Goal: Transaction & Acquisition: Download file/media

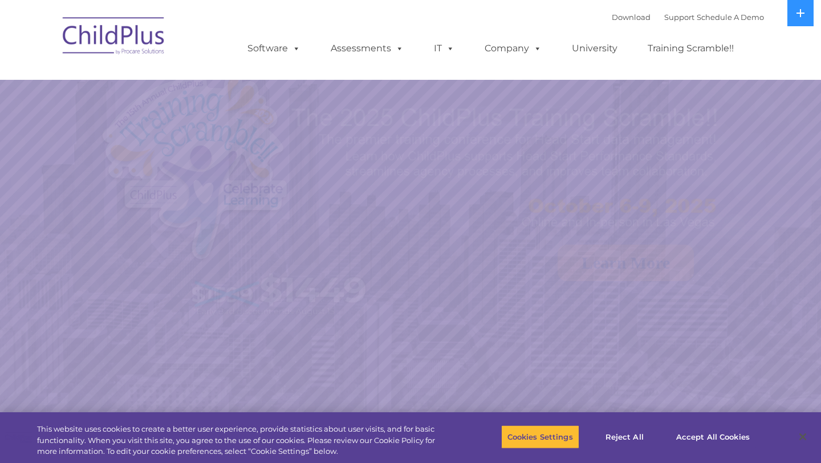
select select "MEDIUM"
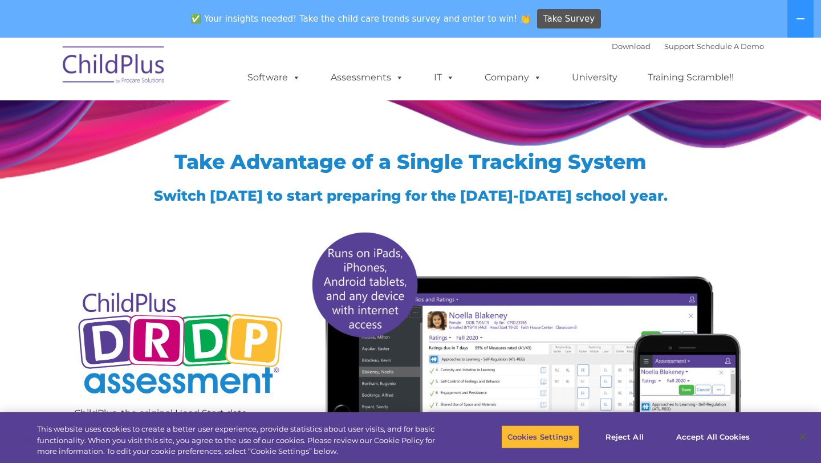
click at [100, 71] on img at bounding box center [114, 66] width 114 height 57
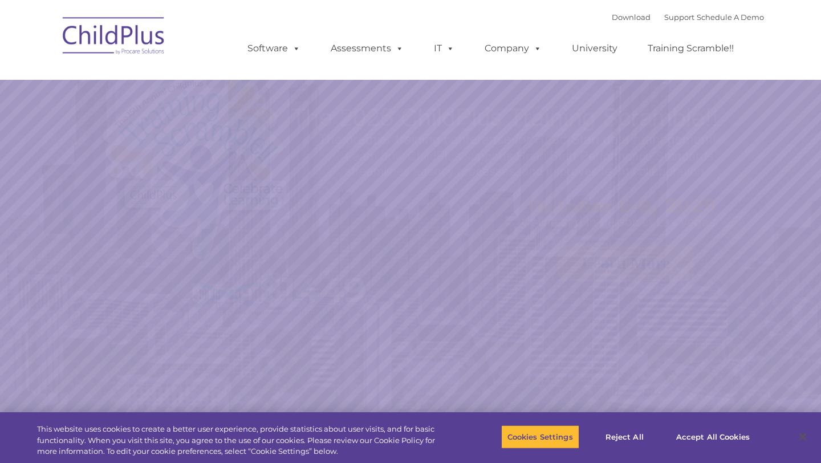
select select "MEDIUM"
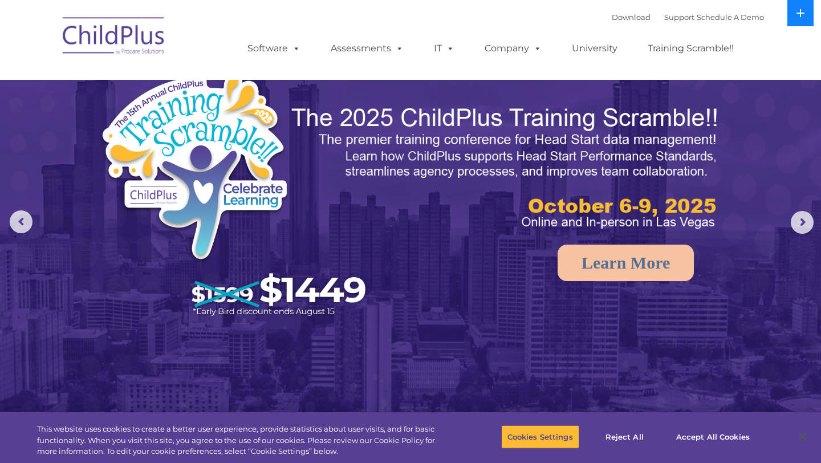
click at [794, 15] on button at bounding box center [800, 13] width 26 height 26
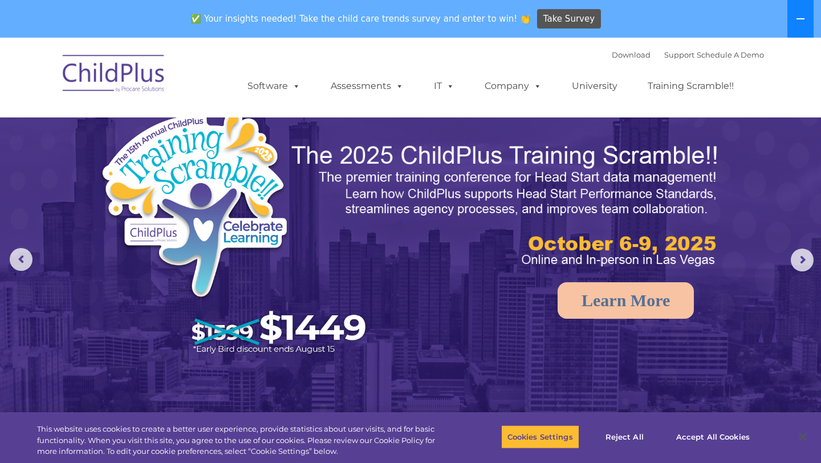
click at [794, 15] on button at bounding box center [800, 19] width 26 height 38
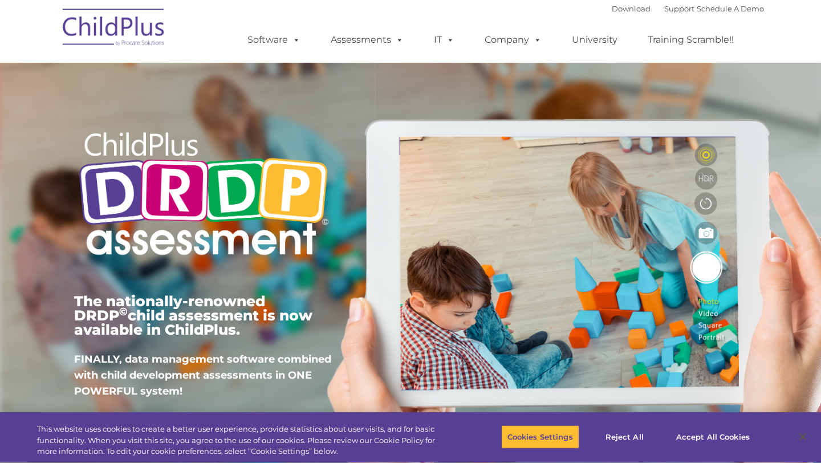
type input ""
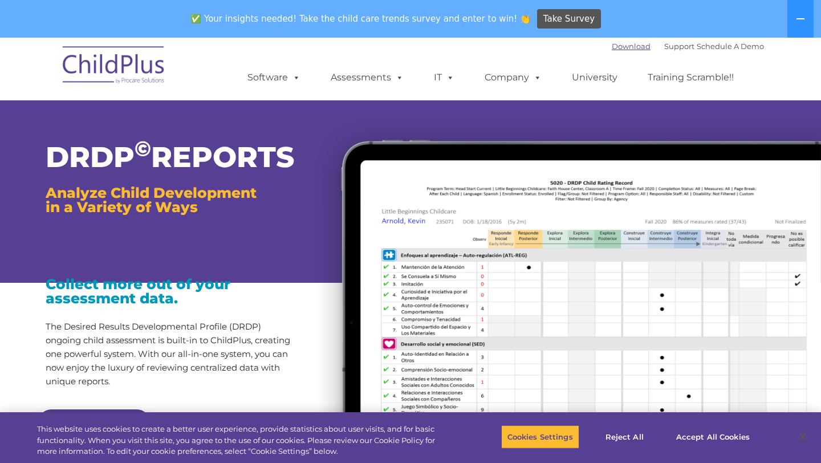
click at [623, 48] on link "Download" at bounding box center [631, 46] width 39 height 9
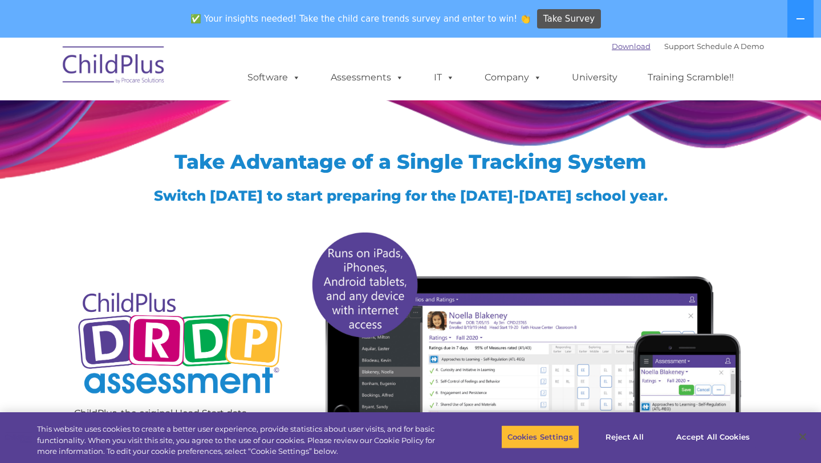
click at [615, 47] on link "Download" at bounding box center [631, 46] width 39 height 9
click at [616, 48] on link "Download" at bounding box center [631, 46] width 39 height 9
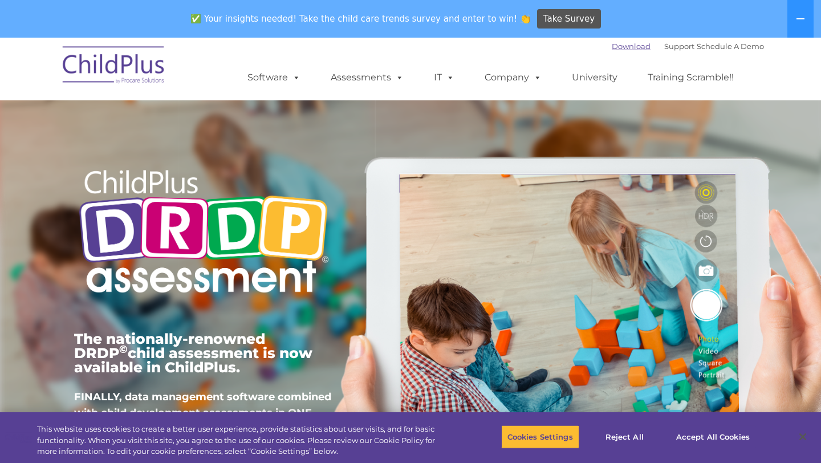
click at [615, 46] on link "Download" at bounding box center [631, 46] width 39 height 9
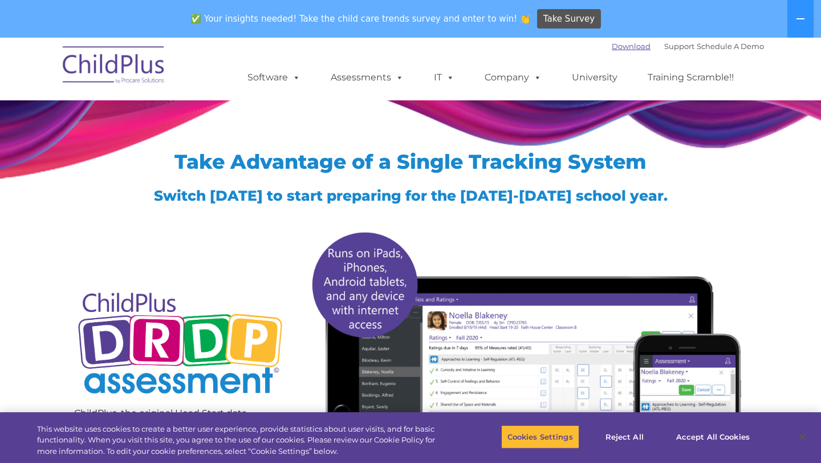
click at [612, 46] on link "Download" at bounding box center [631, 46] width 39 height 9
